Goal: Complete application form: Complete application form

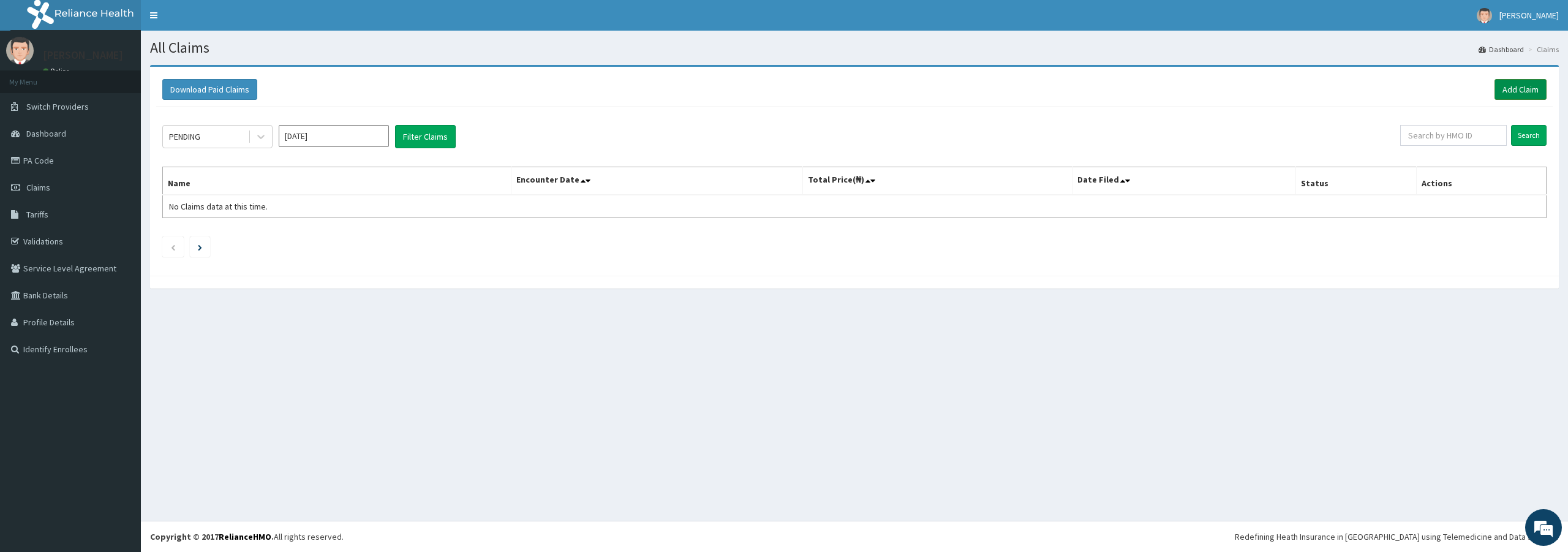
click at [1517, 90] on link "Add Claim" at bounding box center [1520, 89] width 52 height 21
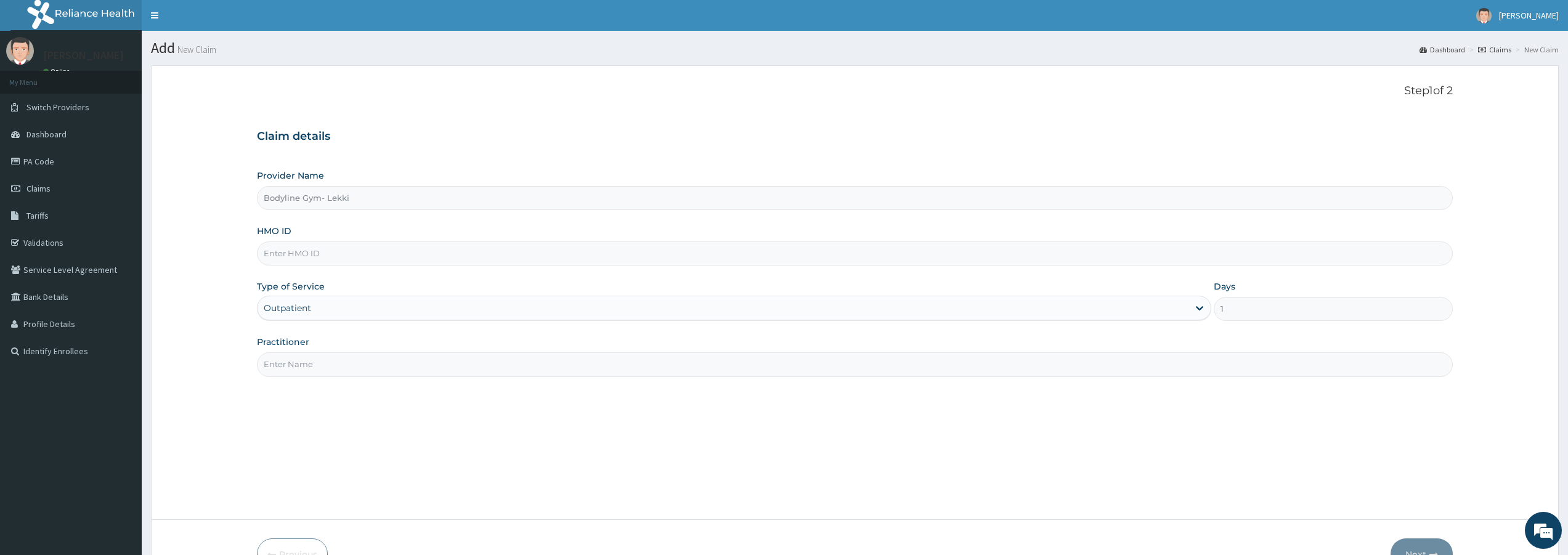
click at [342, 251] on input "HMO ID" at bounding box center [854, 253] width 1196 height 24
click at [366, 366] on input "Practitioner" at bounding box center [854, 364] width 1196 height 24
type input "b"
type input "BODYLINE"
click at [343, 252] on input "HMO ID" at bounding box center [854, 253] width 1196 height 24
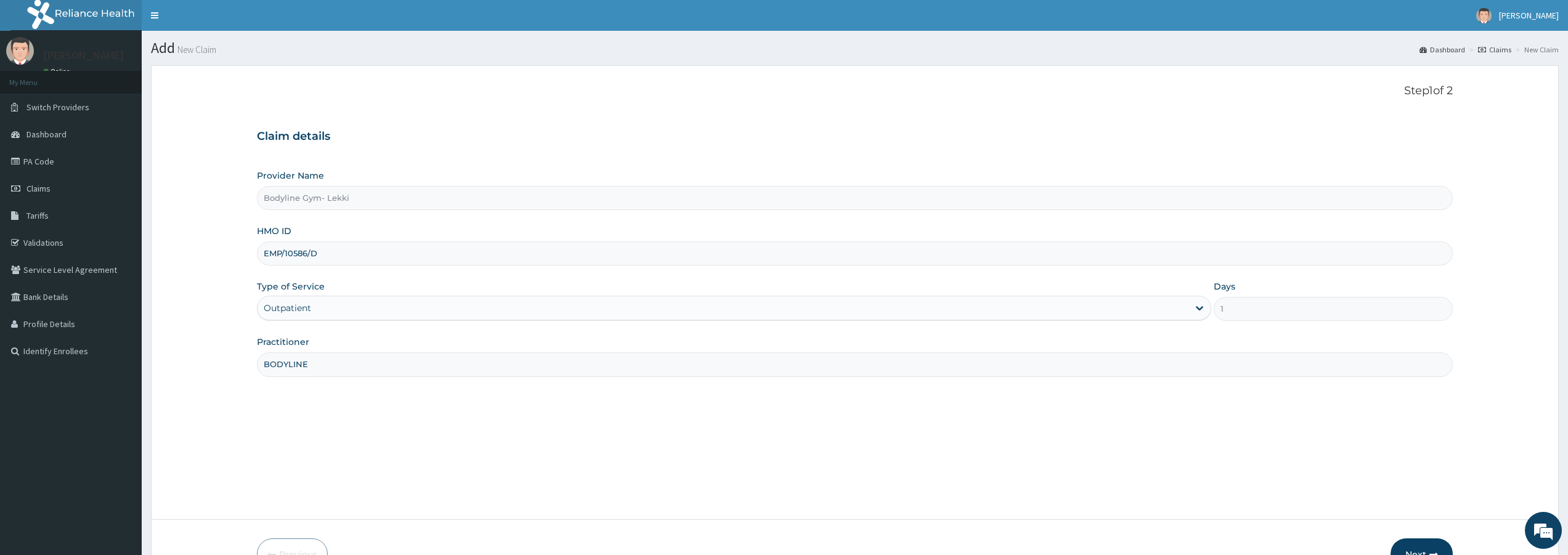
type input "EMP/10586/D"
click at [1438, 545] on button "Next" at bounding box center [1421, 554] width 62 height 32
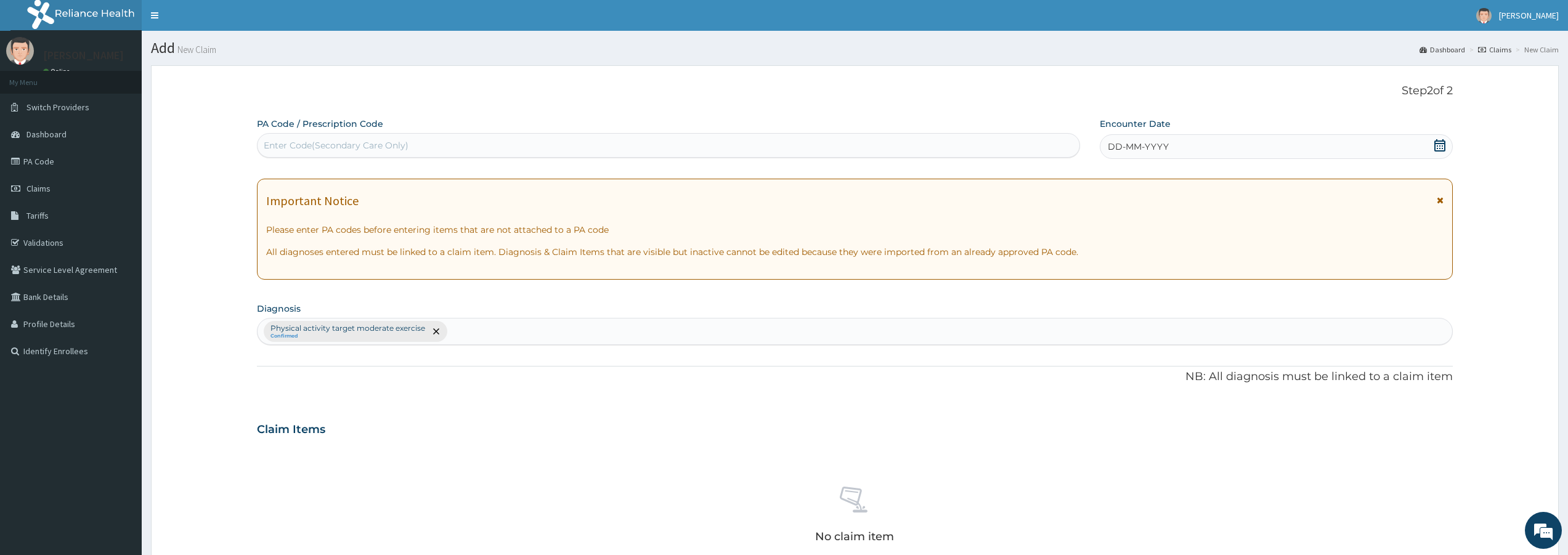
click at [525, 147] on div "Enter Code(Secondary Care Only)" at bounding box center [669, 146] width 822 height 20
click at [874, 150] on div "Enter Code(Secondary Care Only)" at bounding box center [669, 146] width 822 height 20
